Goal: Use online tool/utility: Utilize a website feature to perform a specific function

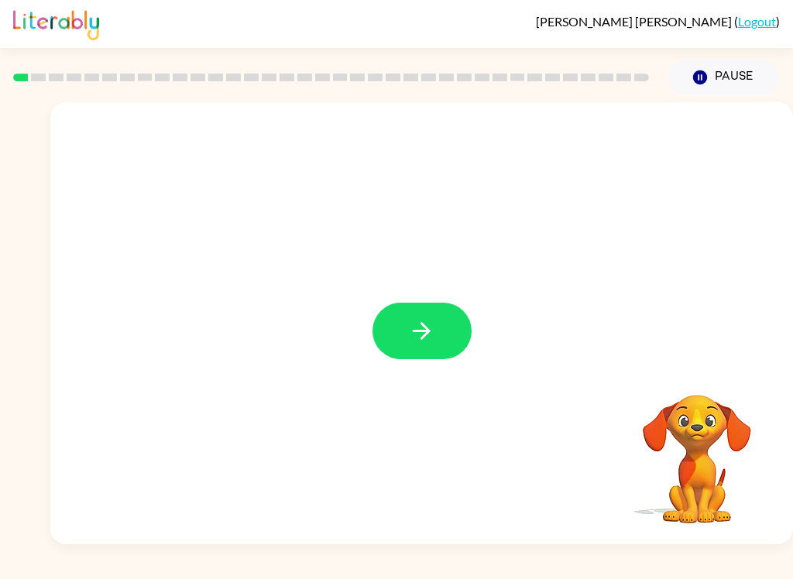
click at [429, 322] on icon "button" at bounding box center [421, 331] width 27 height 27
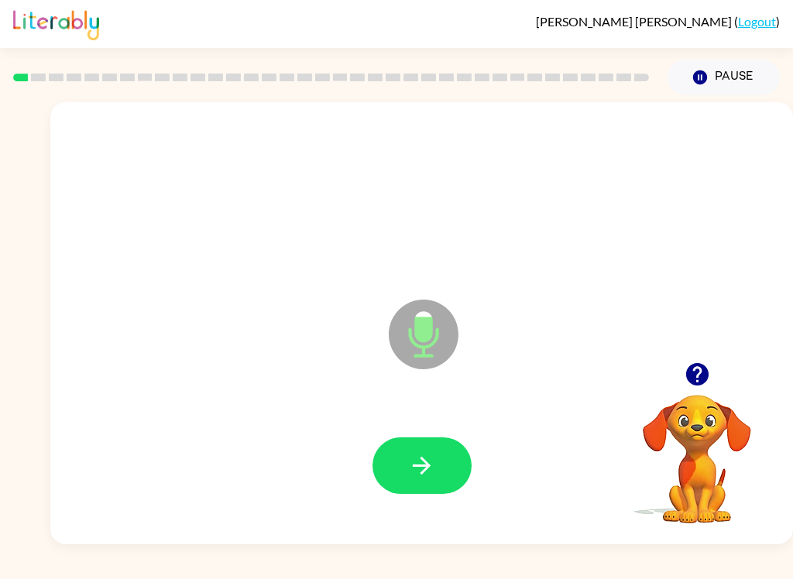
click at [440, 469] on button "button" at bounding box center [422, 466] width 99 height 57
click at [413, 471] on icon "button" at bounding box center [421, 465] width 27 height 27
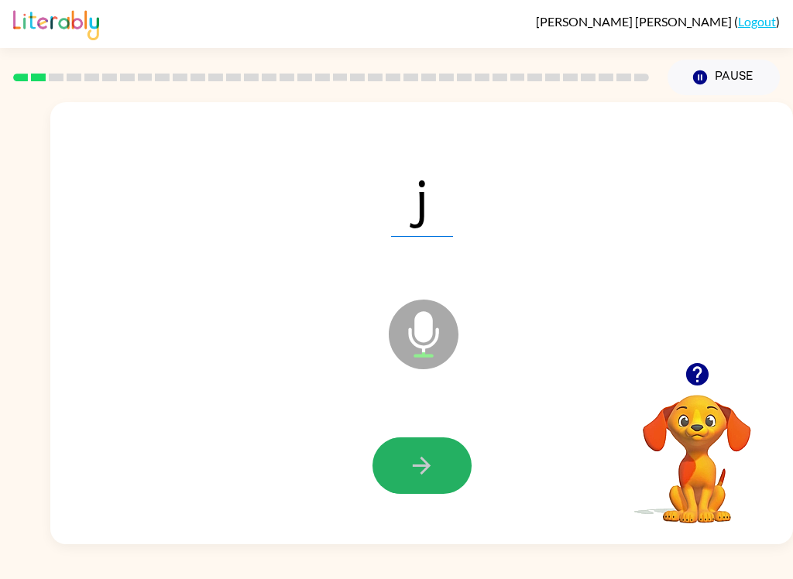
click at [426, 447] on button "button" at bounding box center [422, 466] width 99 height 57
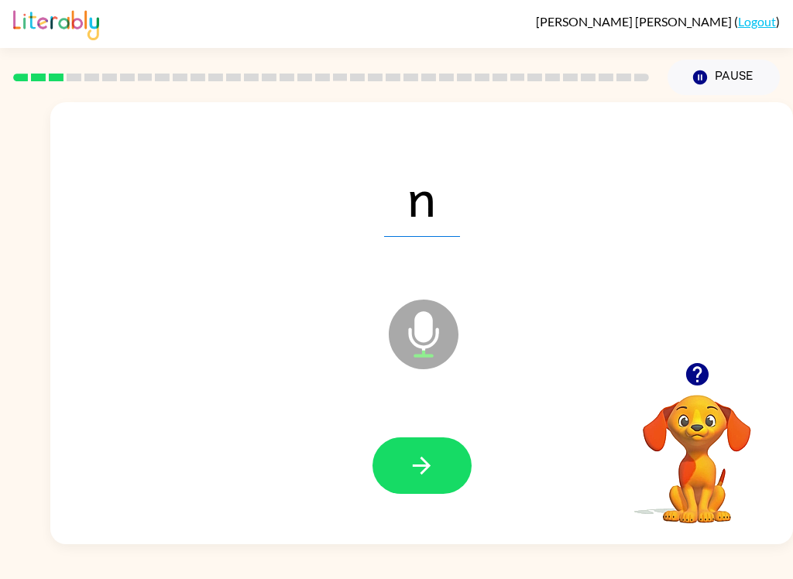
click at [435, 456] on button "button" at bounding box center [422, 466] width 99 height 57
click at [435, 462] on button "button" at bounding box center [422, 466] width 99 height 57
click at [433, 439] on button "button" at bounding box center [422, 466] width 99 height 57
click at [437, 452] on button "button" at bounding box center [422, 466] width 99 height 57
click at [429, 454] on icon "button" at bounding box center [421, 465] width 27 height 27
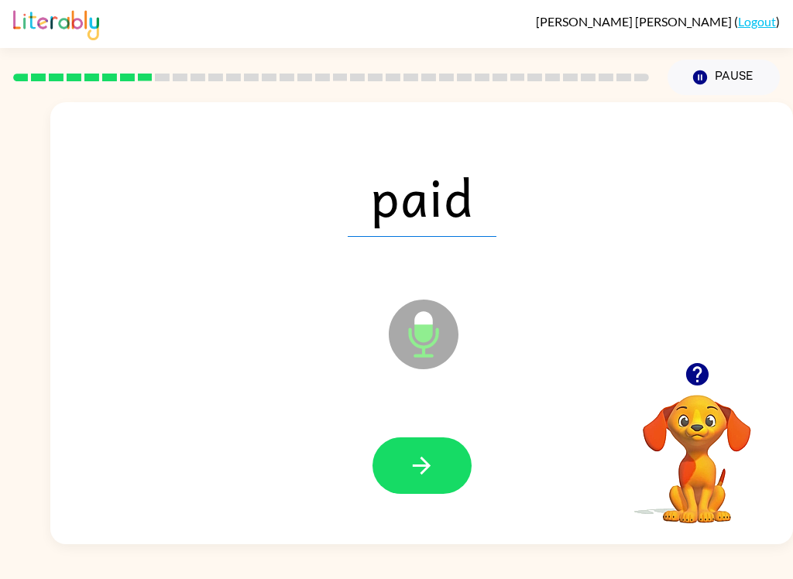
click at [463, 470] on button "button" at bounding box center [422, 466] width 99 height 57
click at [444, 444] on button "button" at bounding box center [422, 466] width 99 height 57
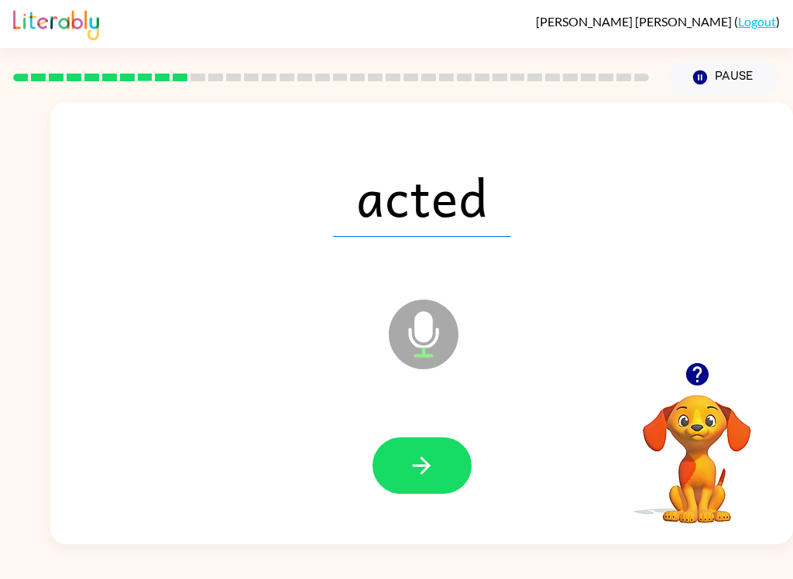
click at [441, 456] on button "button" at bounding box center [422, 466] width 99 height 57
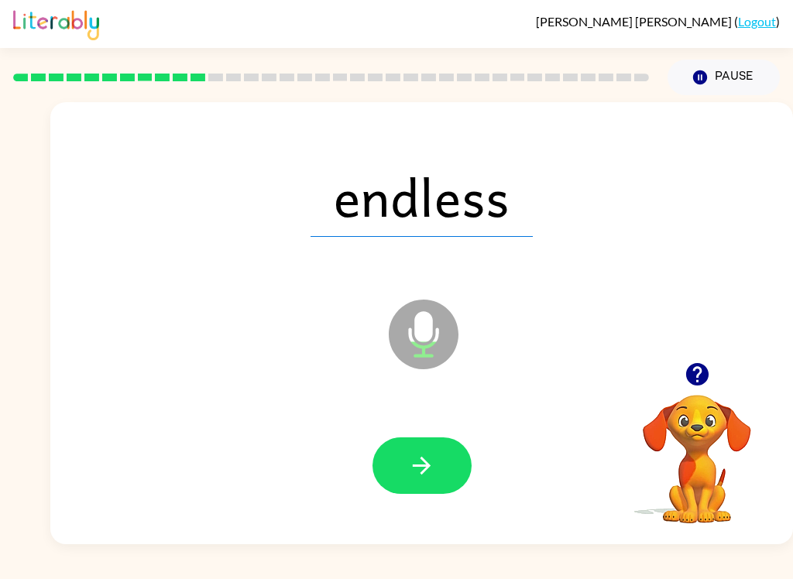
click at [439, 465] on button "button" at bounding box center [422, 466] width 99 height 57
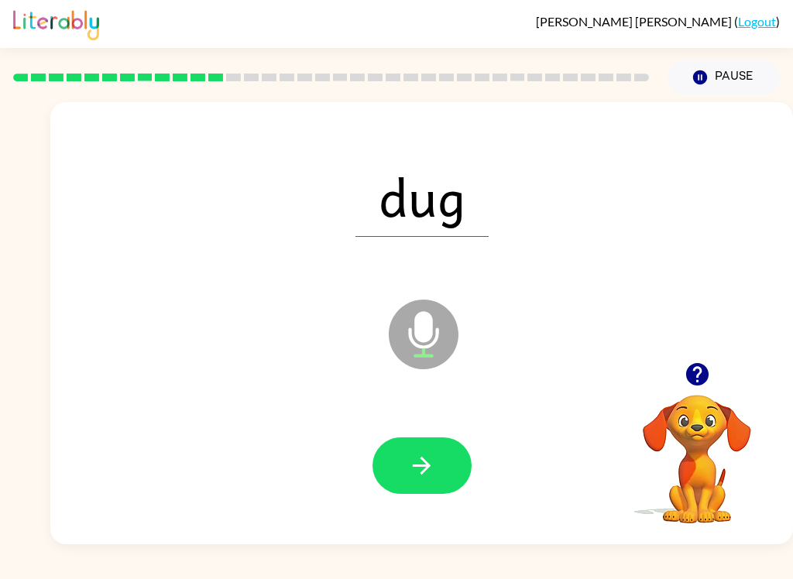
click at [450, 466] on button "button" at bounding box center [422, 466] width 99 height 57
click at [437, 446] on button "button" at bounding box center [422, 466] width 99 height 57
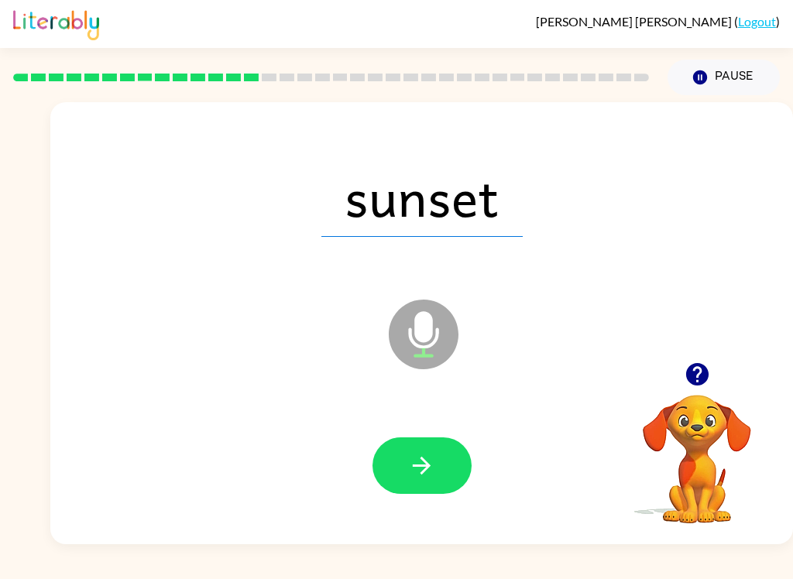
click at [444, 449] on button "button" at bounding box center [422, 466] width 99 height 57
click at [438, 429] on div at bounding box center [422, 466] width 712 height 127
click at [450, 473] on button "button" at bounding box center [422, 466] width 99 height 57
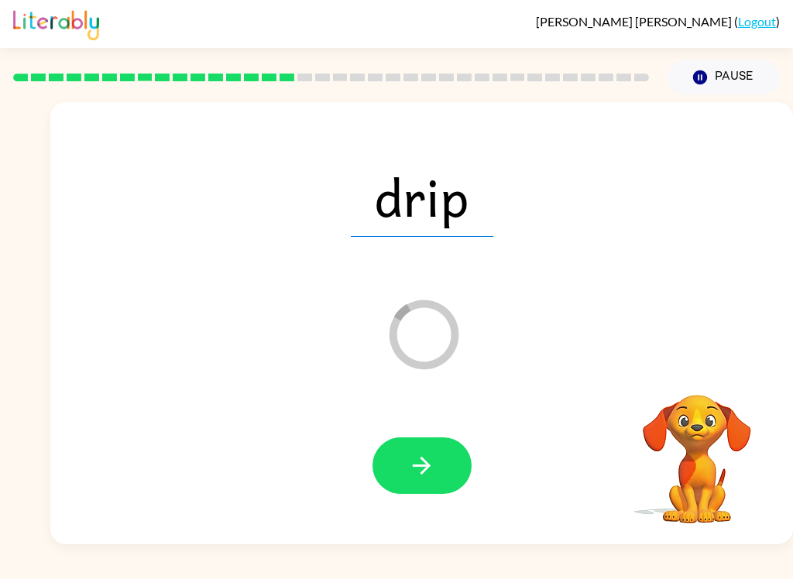
click at [454, 473] on button "button" at bounding box center [422, 466] width 99 height 57
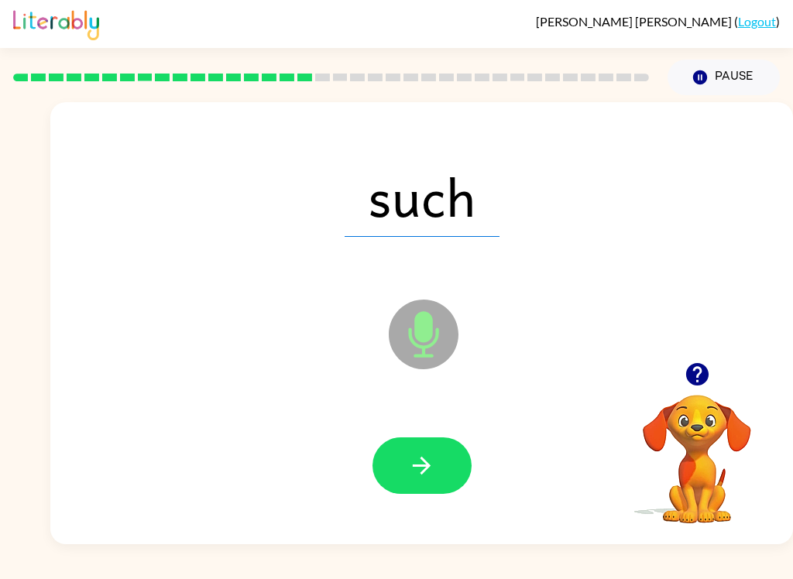
click at [447, 494] on button "button" at bounding box center [422, 466] width 99 height 57
click at [435, 459] on button "button" at bounding box center [422, 466] width 99 height 57
click at [452, 468] on button "button" at bounding box center [422, 466] width 99 height 57
click at [421, 472] on icon "button" at bounding box center [421, 465] width 27 height 27
click at [417, 439] on button "button" at bounding box center [422, 466] width 99 height 57
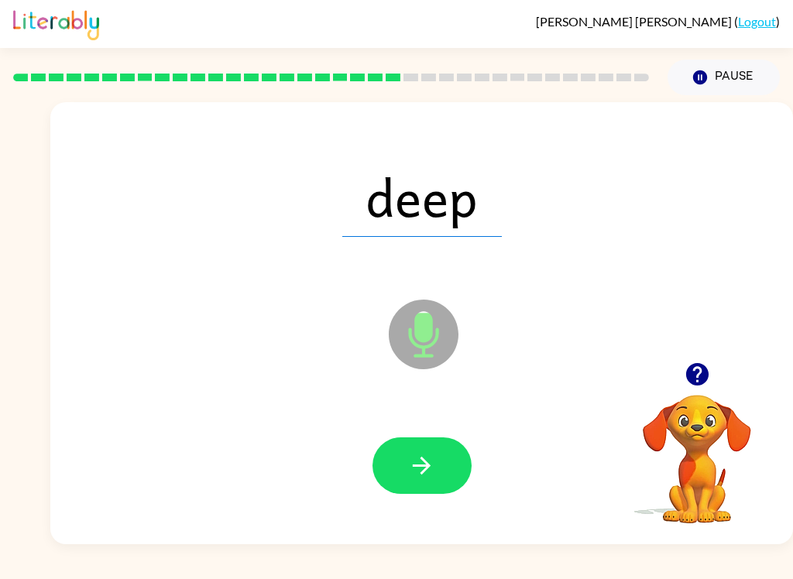
click at [418, 473] on icon "button" at bounding box center [421, 465] width 27 height 27
click at [450, 460] on button "button" at bounding box center [422, 466] width 99 height 57
click at [438, 449] on button "button" at bounding box center [422, 466] width 99 height 57
click at [436, 462] on button "button" at bounding box center [422, 466] width 99 height 57
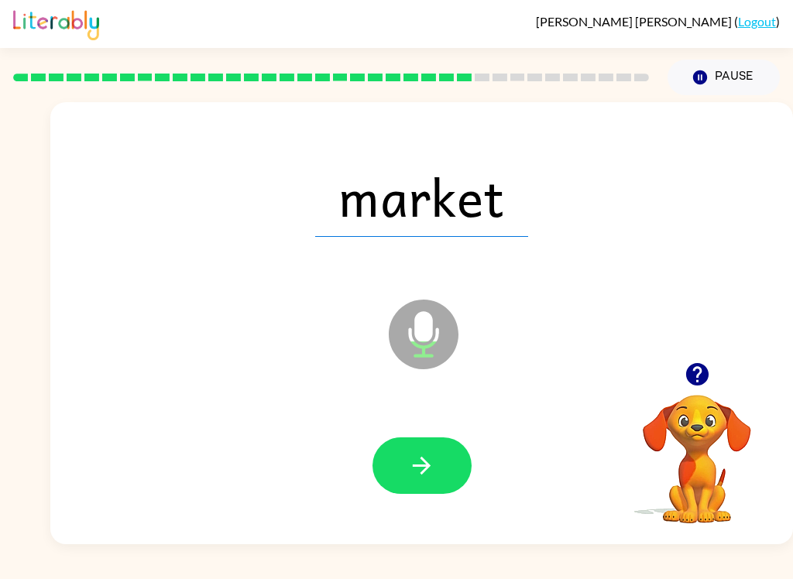
click at [435, 469] on button "button" at bounding box center [422, 466] width 99 height 57
click at [411, 452] on icon "button" at bounding box center [421, 465] width 27 height 27
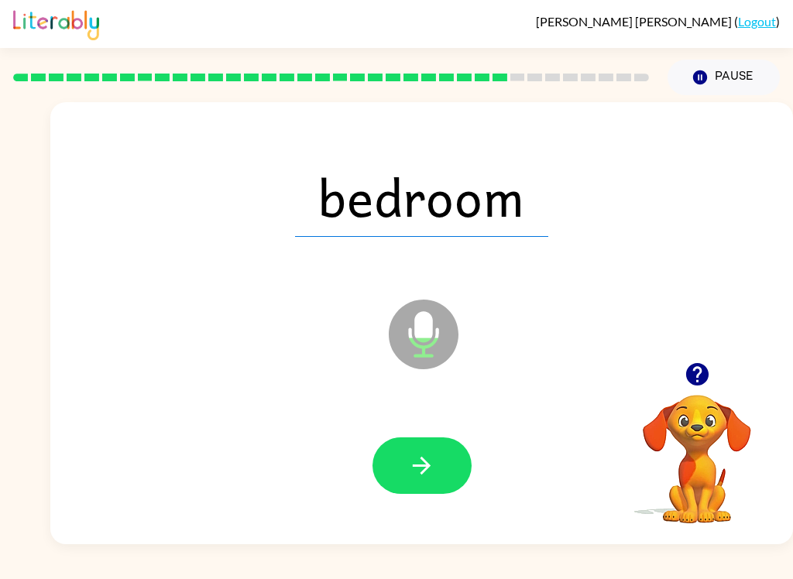
click at [444, 459] on button "button" at bounding box center [422, 466] width 99 height 57
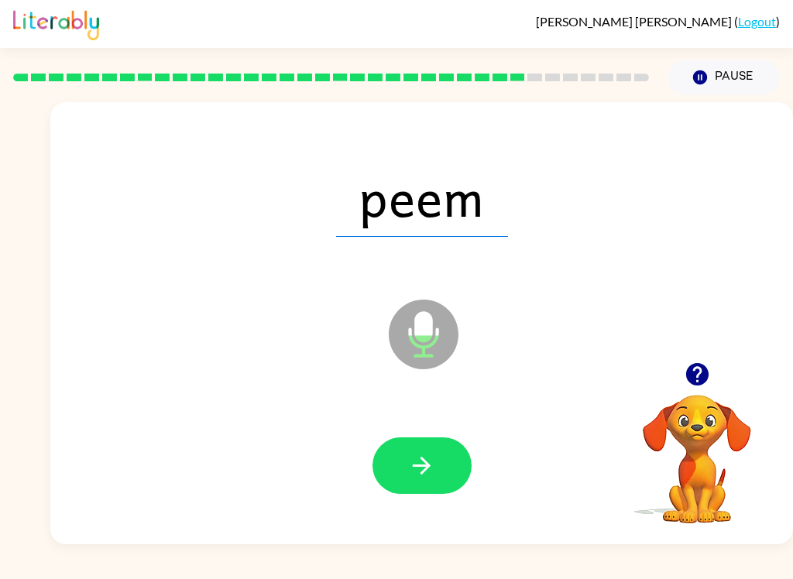
click at [441, 462] on button "button" at bounding box center [422, 466] width 99 height 57
click at [427, 462] on icon "button" at bounding box center [421, 465] width 27 height 27
click at [426, 463] on icon "button" at bounding box center [422, 466] width 18 height 18
click at [432, 483] on button "button" at bounding box center [422, 466] width 99 height 57
click at [417, 462] on icon "button" at bounding box center [421, 465] width 27 height 27
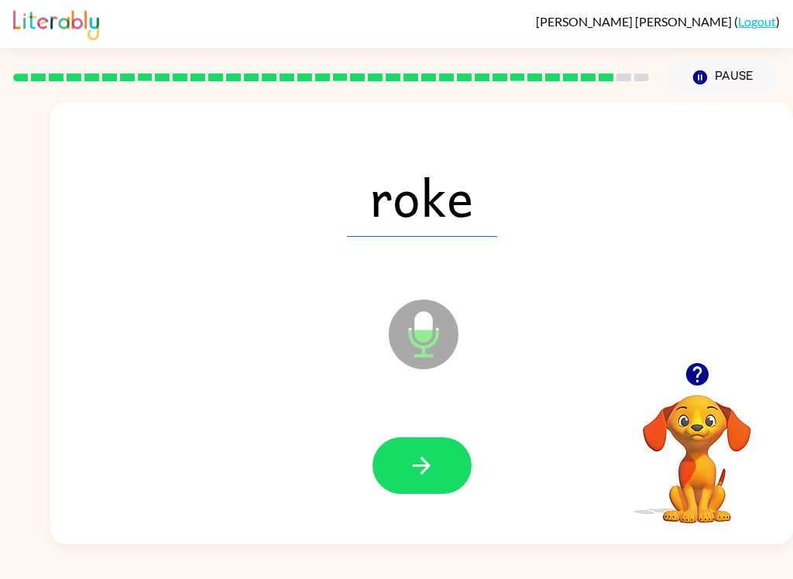
click at [421, 477] on icon "button" at bounding box center [421, 465] width 27 height 27
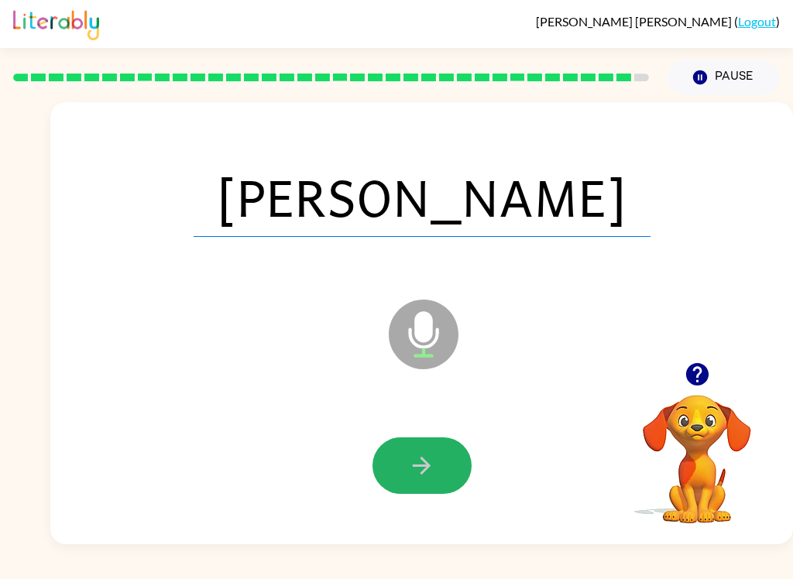
click at [420, 462] on icon "button" at bounding box center [421, 465] width 27 height 27
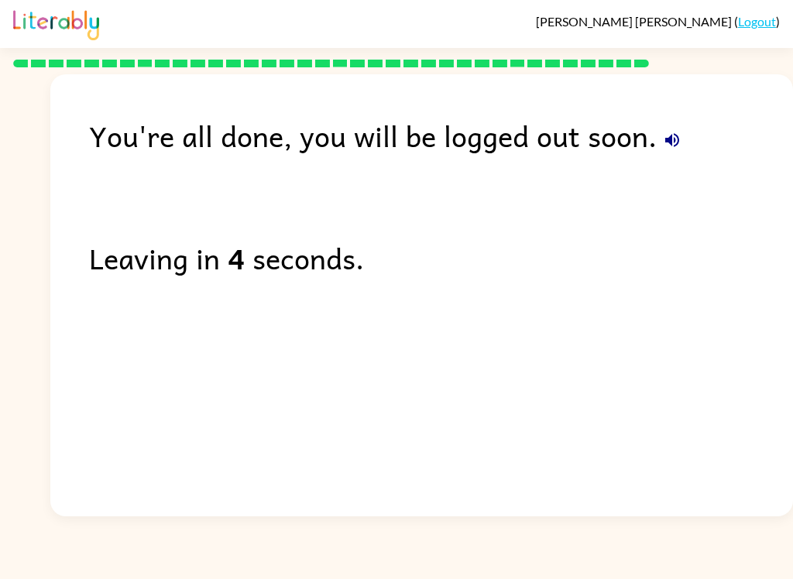
click at [682, 140] on button "button" at bounding box center [672, 140] width 31 height 31
click at [669, 140] on icon "button" at bounding box center [672, 140] width 14 height 14
